Goal: Task Accomplishment & Management: Manage account settings

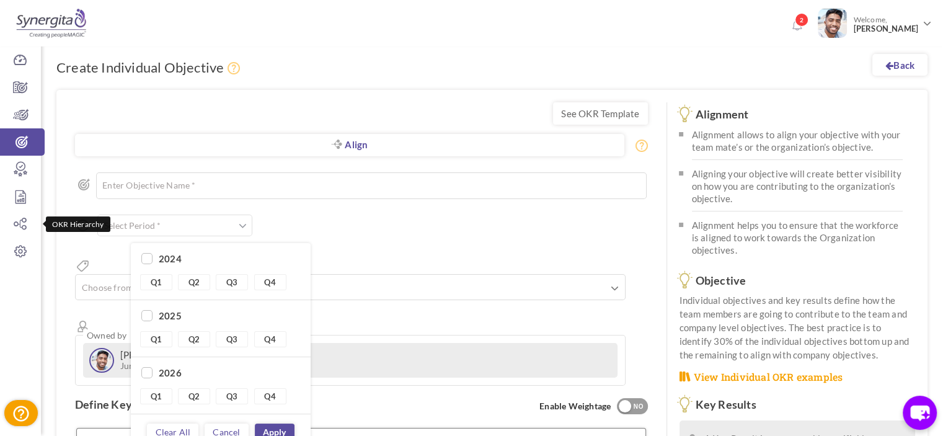
scroll to position [26, 0]
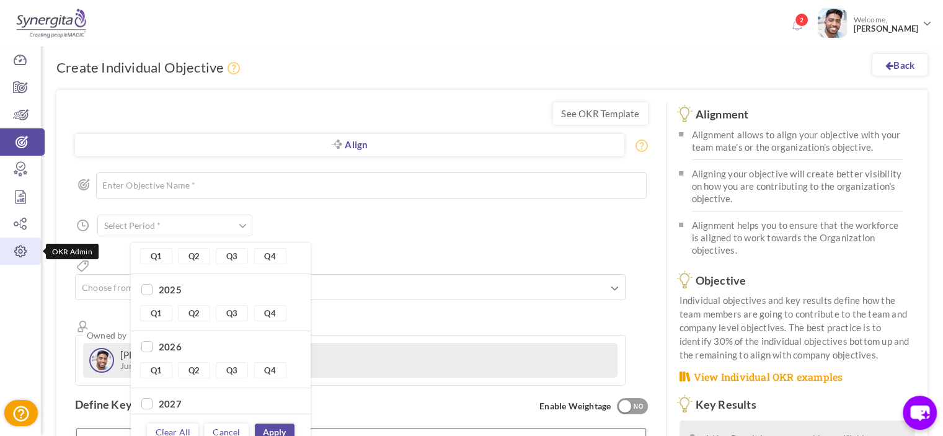
click at [18, 252] on icon at bounding box center [20, 251] width 41 height 12
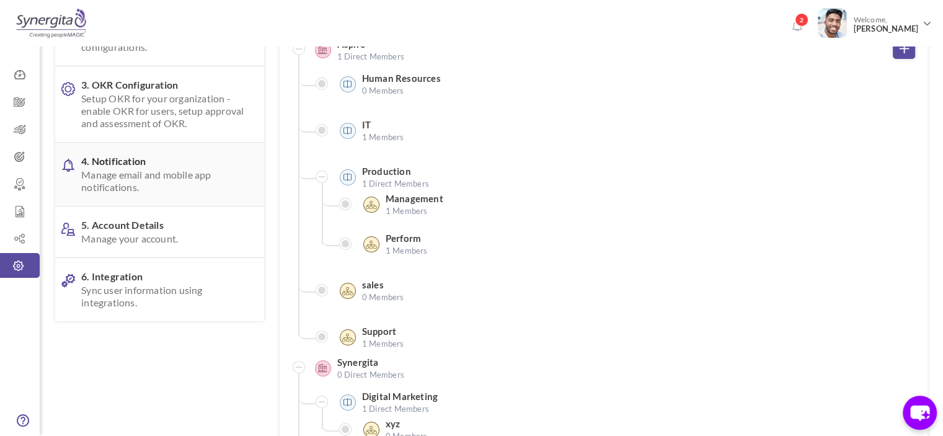
scroll to position [191, 0]
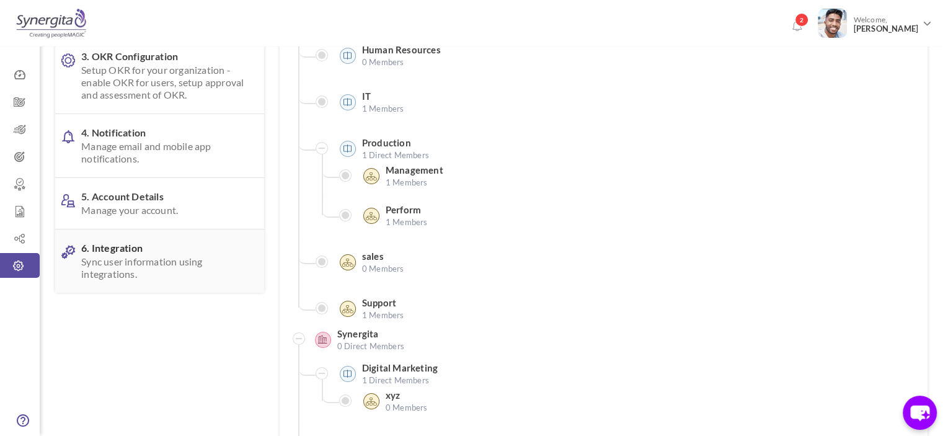
click at [159, 238] on link "6. Integration Sync user information using integrations." at bounding box center [159, 260] width 209 height 63
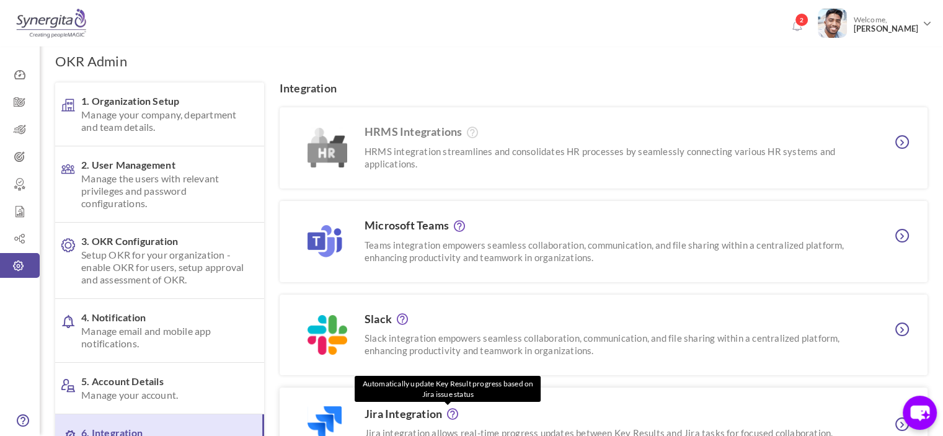
scroll to position [0, 0]
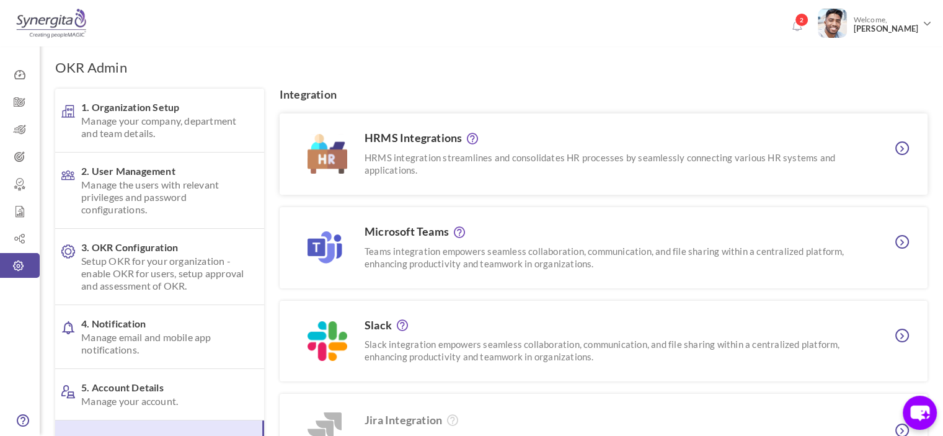
click at [402, 138] on h3 "HRMS Integrations Active" at bounding box center [610, 138] width 491 height 13
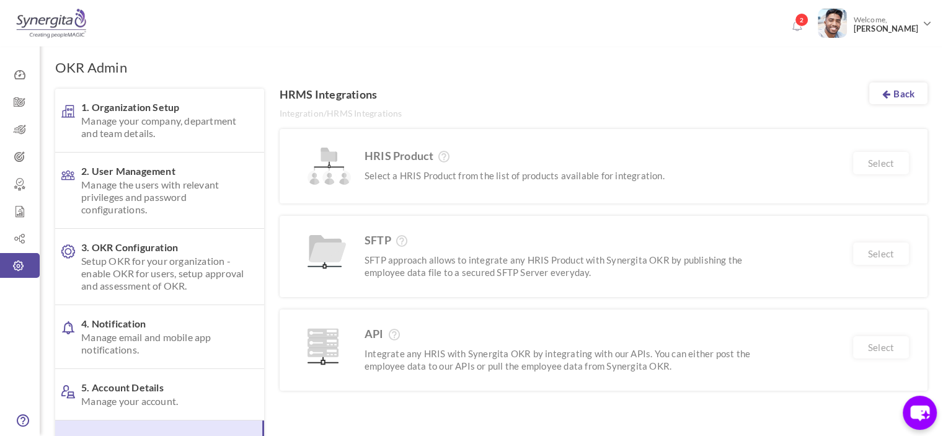
drag, startPoint x: 939, startPoint y: 74, endPoint x: 923, endPoint y: 79, distance: 17.6
click at [923, 79] on div "OKR Admin 1. Organization Setup Manage your company, department and team detail…" at bounding box center [492, 296] width 904 height 524
click at [905, 98] on link "Back" at bounding box center [898, 93] width 58 height 22
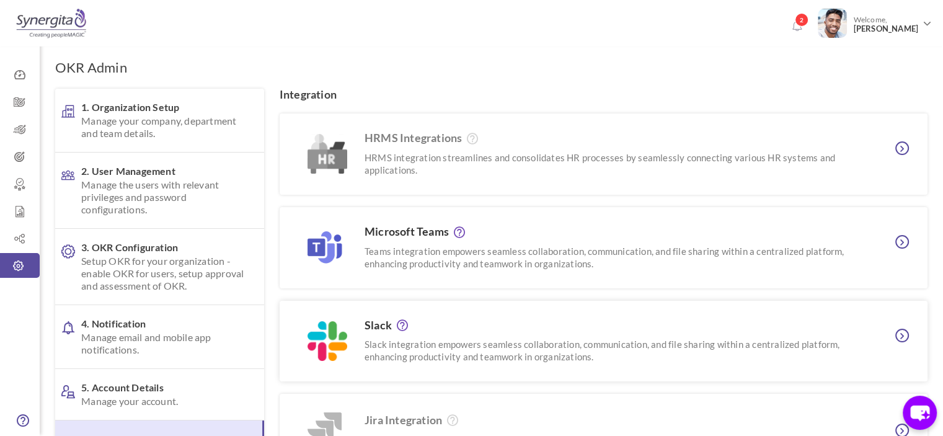
scroll to position [122, 0]
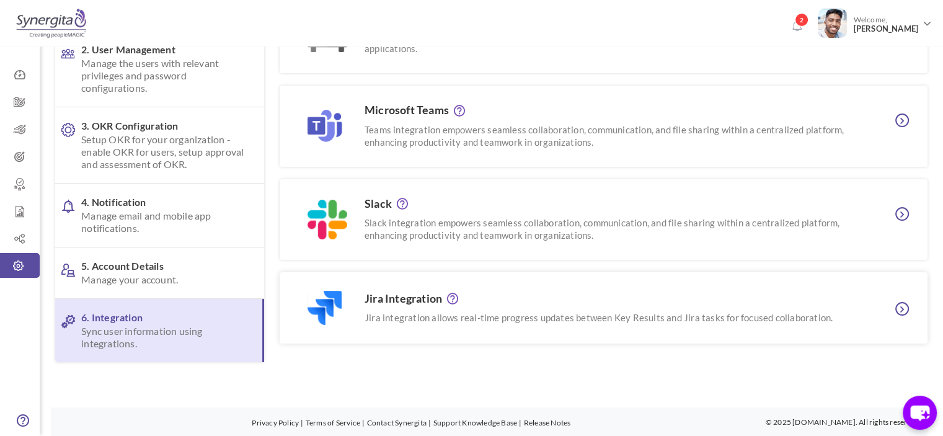
click at [513, 293] on h3 "Jira Integration" at bounding box center [610, 299] width 491 height 13
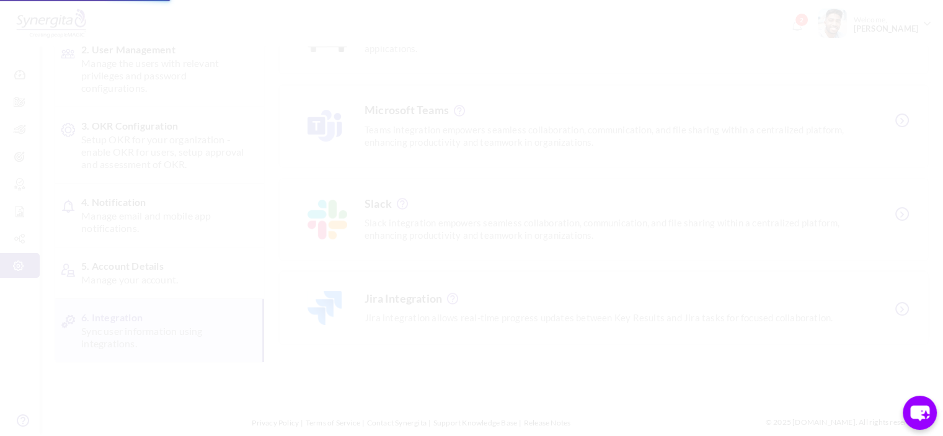
scroll to position [0, 0]
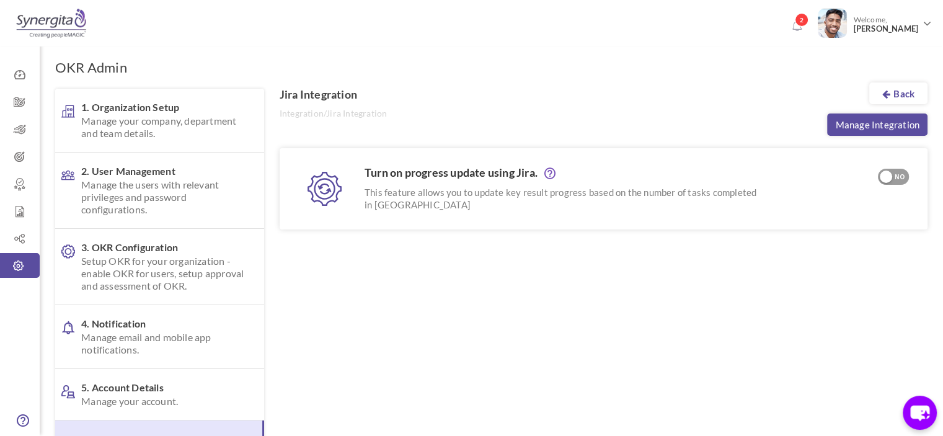
click at [893, 175] on div "NO" at bounding box center [900, 177] width 20 height 11
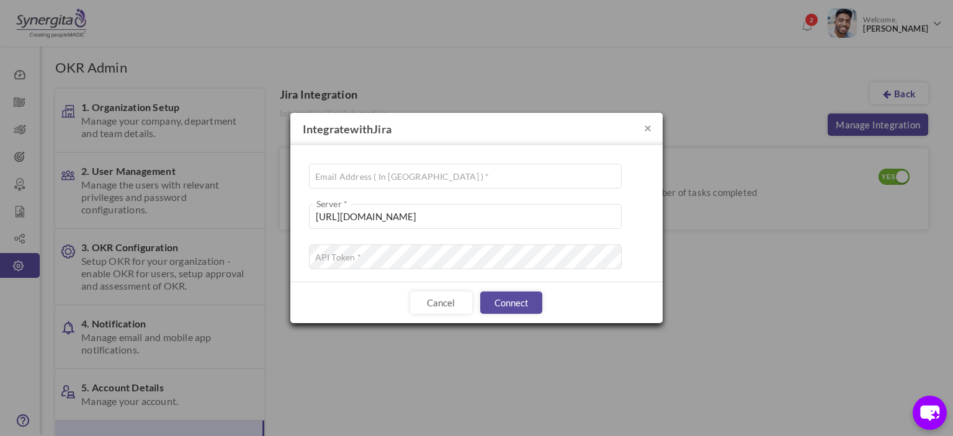
click at [893, 175] on div "× Integrate with Jira Email Address ( In Jira ) * https://synergita-ba.atlassia…" at bounding box center [476, 218] width 953 height 436
click at [647, 123] on button "×" at bounding box center [647, 127] width 7 height 13
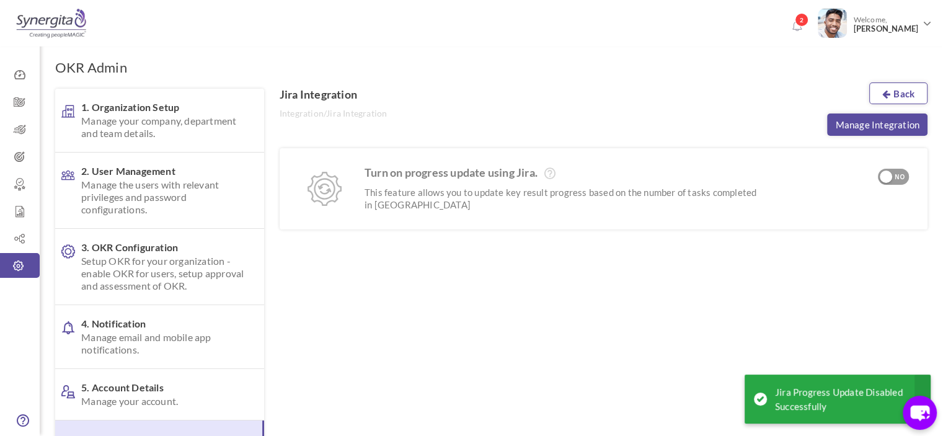
click at [885, 94] on icon at bounding box center [886, 93] width 8 height 9
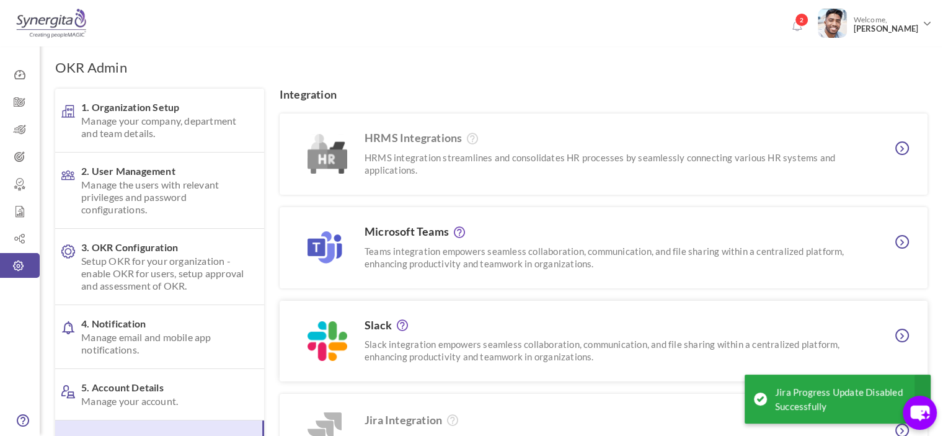
scroll to position [122, 0]
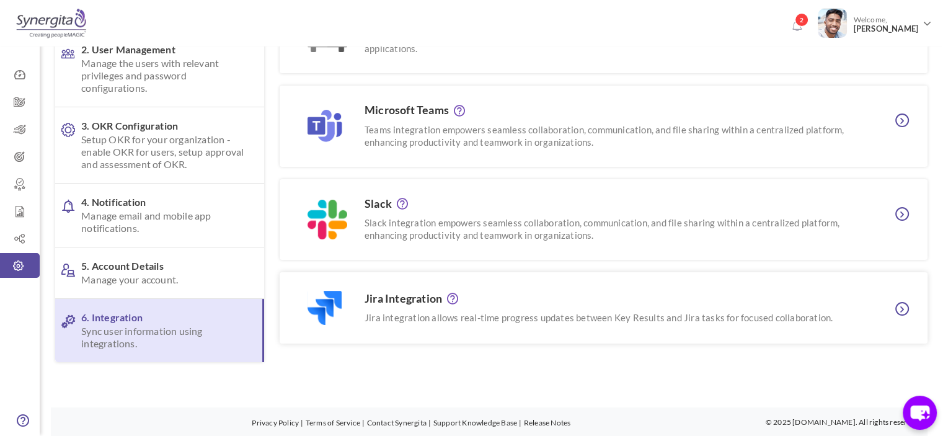
click at [449, 320] on p "Jira integration allows real-time progress updates between Key Results and Jira…" at bounding box center [610, 317] width 491 height 12
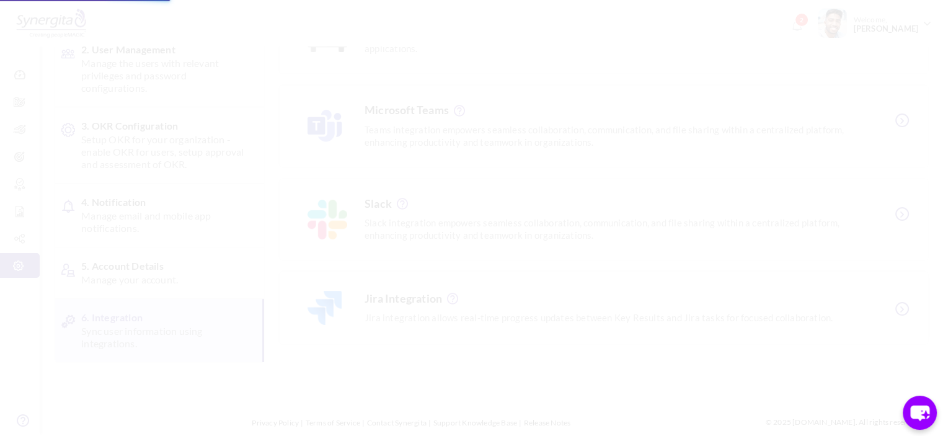
scroll to position [0, 0]
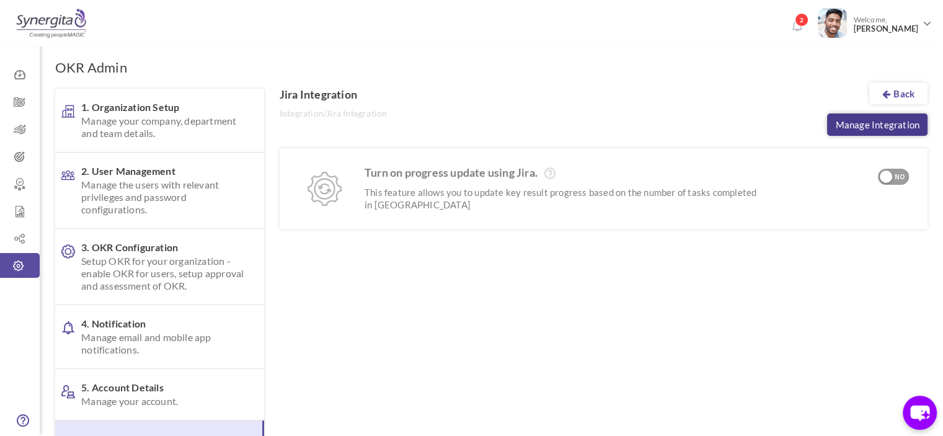
click at [874, 135] on link "Manage Integration" at bounding box center [877, 124] width 100 height 22
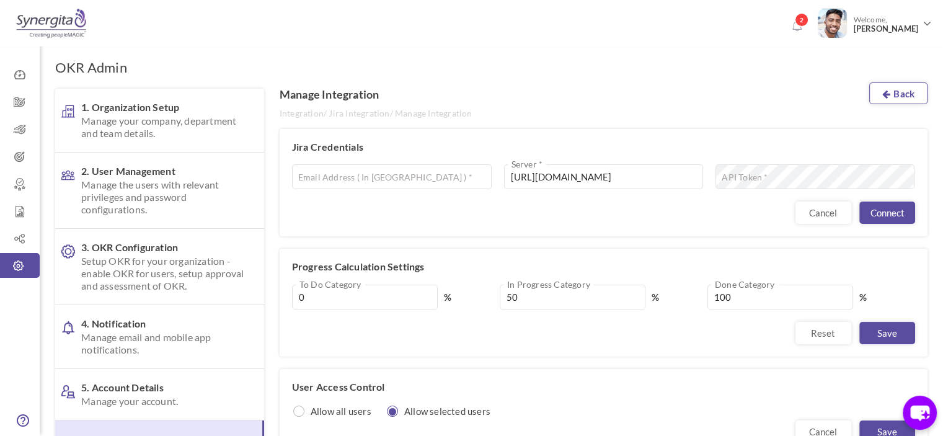
click at [915, 98] on link "Back" at bounding box center [898, 93] width 58 height 22
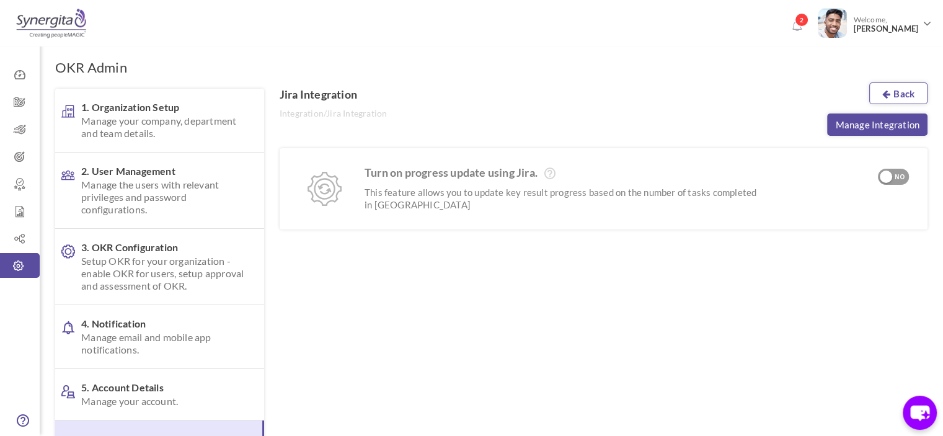
click at [891, 97] on link "Back" at bounding box center [898, 93] width 58 height 22
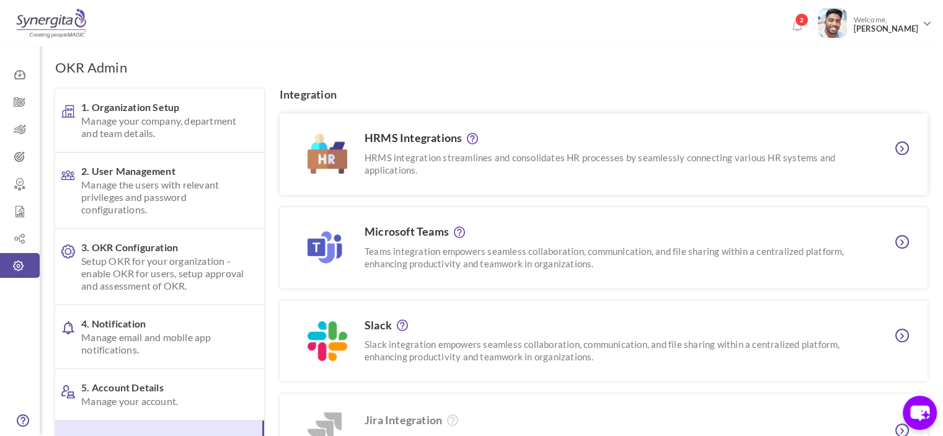
click at [597, 162] on p "HRMS integration streamlines and consolidates HR processes by seamlessly connec…" at bounding box center [610, 163] width 491 height 25
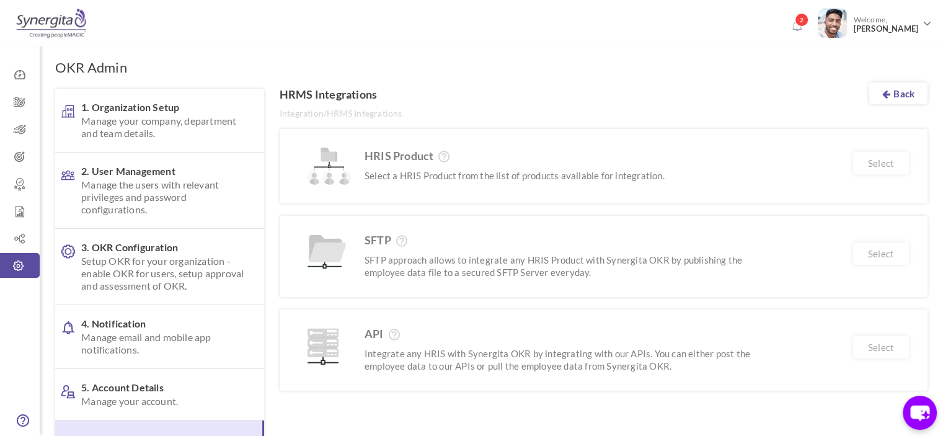
click at [541, 58] on div "OKR Admin 1. Organization Setup Manage your company, department and team detail…" at bounding box center [492, 296] width 904 height 524
click at [479, 58] on div "OKR Admin 1. Organization Setup Manage your company, department and team detail…" at bounding box center [492, 296] width 904 height 524
click at [898, 92] on link "Back" at bounding box center [898, 93] width 58 height 22
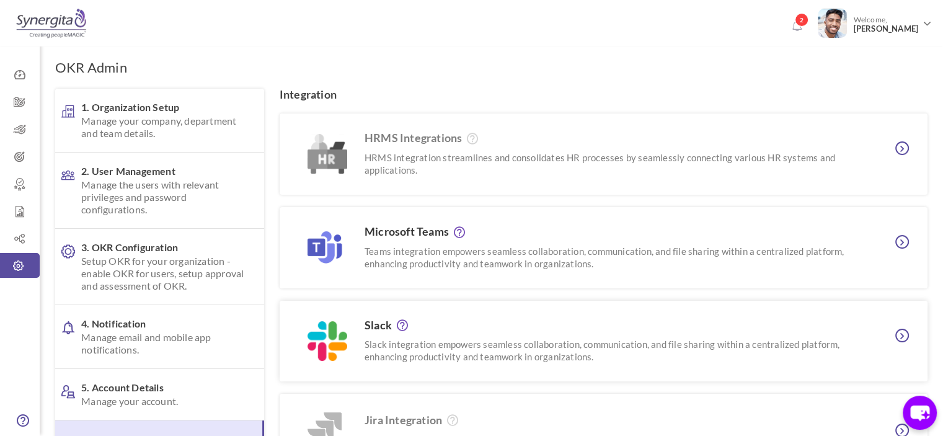
scroll to position [122, 0]
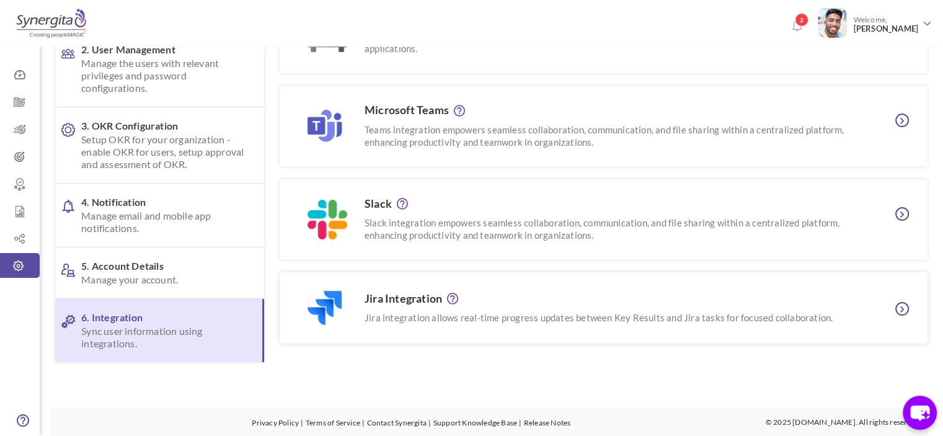
click at [404, 293] on h3 "Jira Integration" at bounding box center [610, 299] width 491 height 13
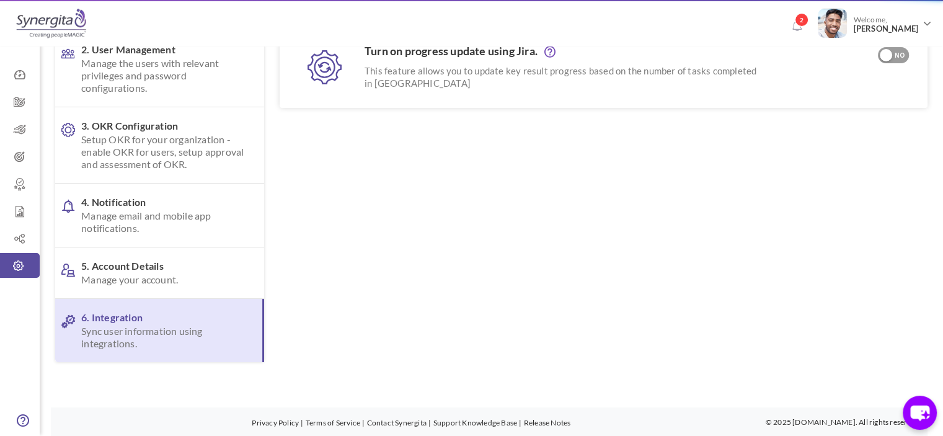
scroll to position [0, 0]
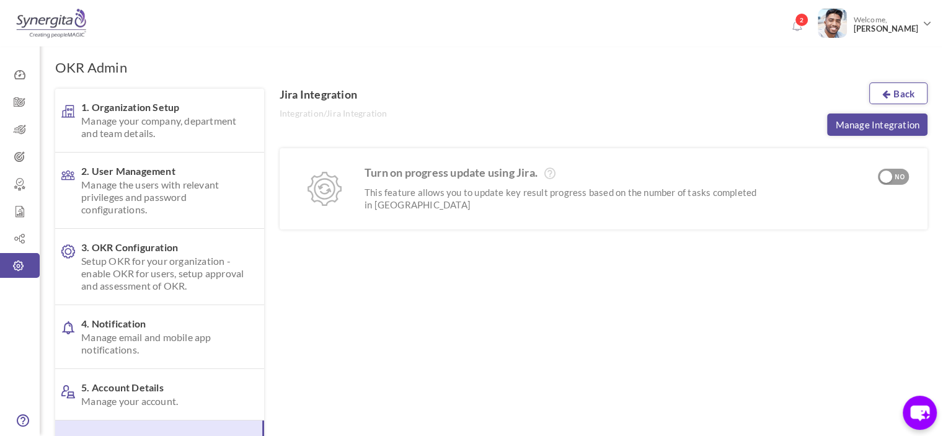
click at [910, 86] on link "Back" at bounding box center [898, 93] width 58 height 22
